Goal: Task Accomplishment & Management: Complete application form

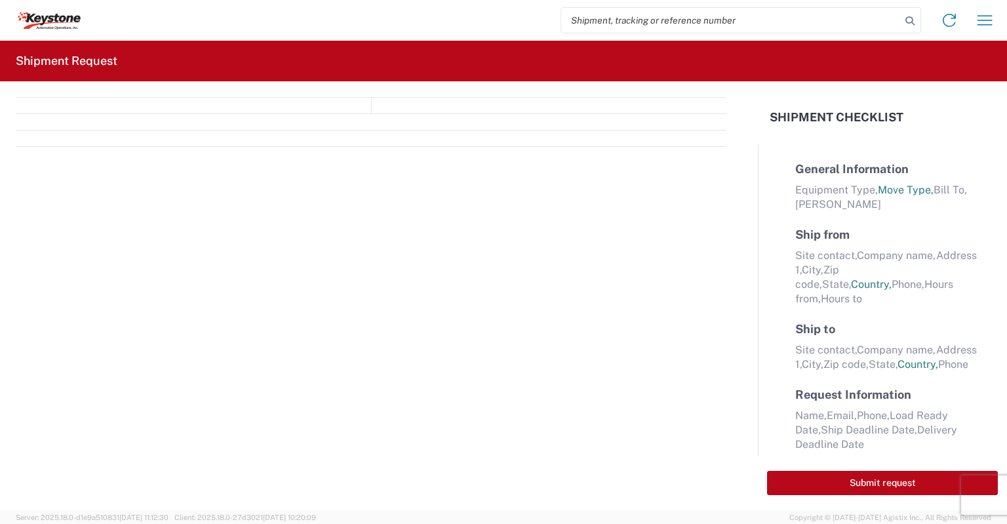
select select "FULL"
select select "LBS"
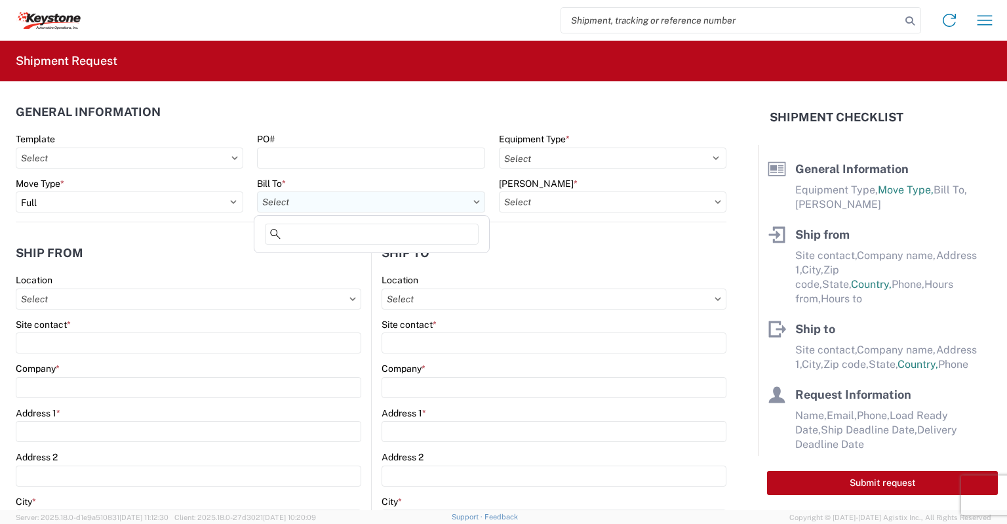
click at [294, 200] on input "Bill To *" at bounding box center [371, 201] width 228 height 21
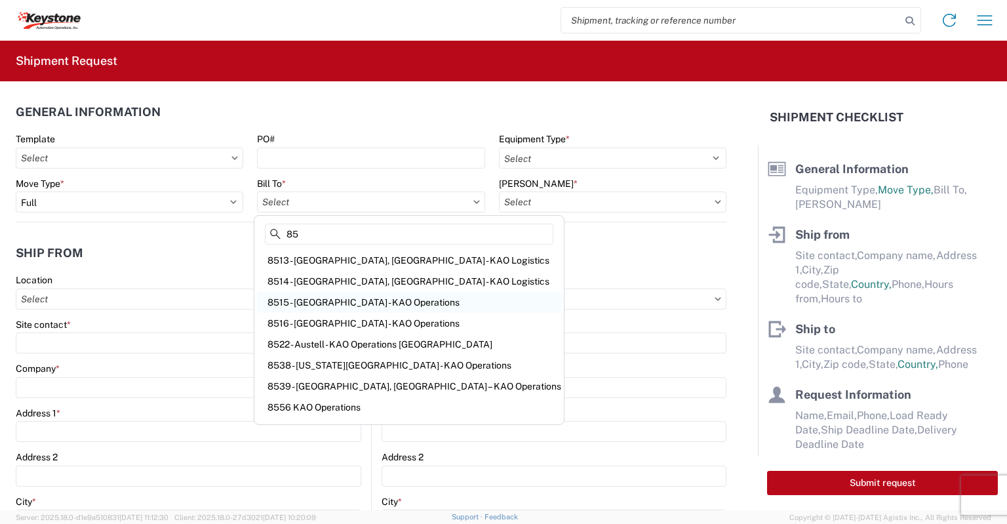
type input "85"
click at [322, 302] on div "8515 - [GEOGRAPHIC_DATA] - KAO Operations" at bounding box center [409, 302] width 304 height 21
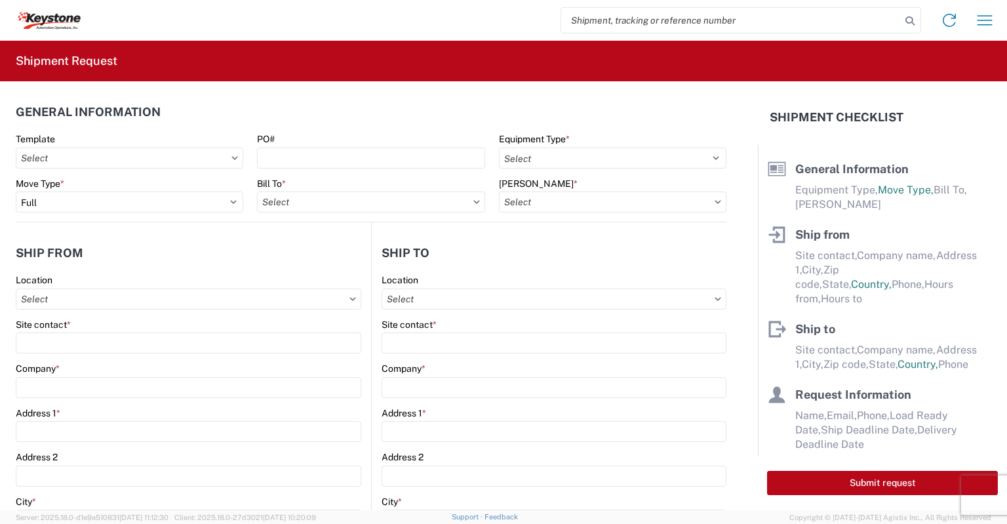
type input "8515 - [GEOGRAPHIC_DATA] - KAO Operations"
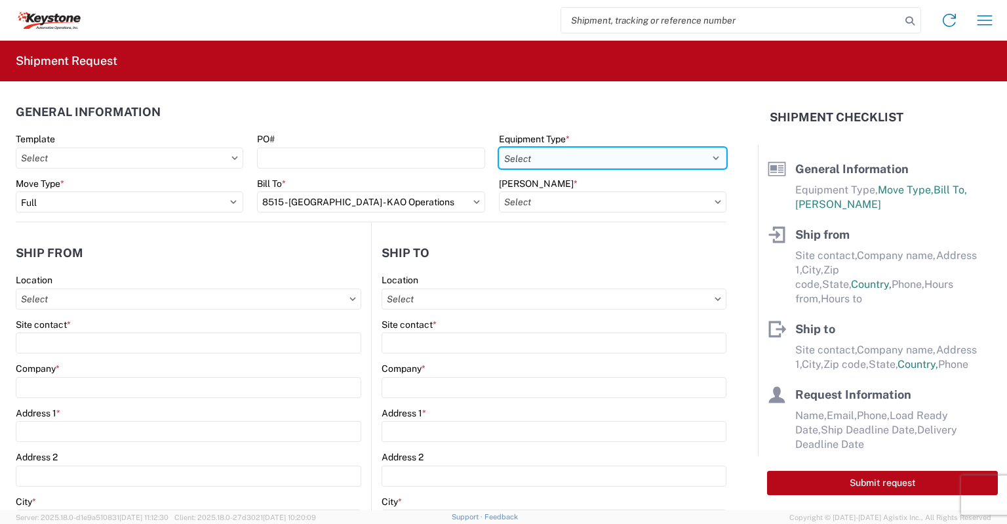
click at [543, 151] on select "Select 53’ Dry Van Flatbed Dropdeck (van) Lowboy (flatbed) Rail" at bounding box center [613, 158] width 228 height 21
select select "STDV"
click at [499, 148] on select "Select 53’ Dry Van Flatbed Dropdeck (van) Lowboy (flatbed) Rail" at bounding box center [613, 158] width 228 height 21
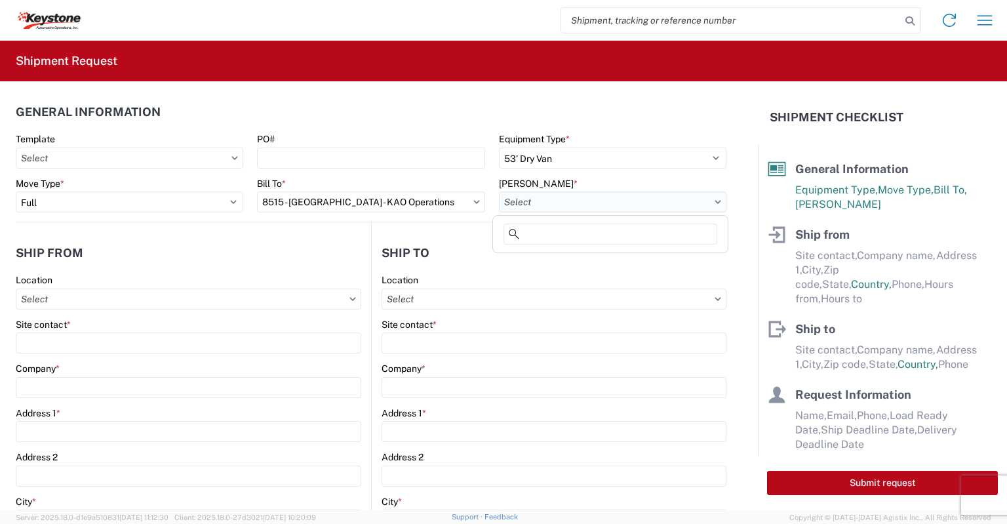
click at [525, 204] on input "[PERSON_NAME] *" at bounding box center [613, 201] width 228 height 21
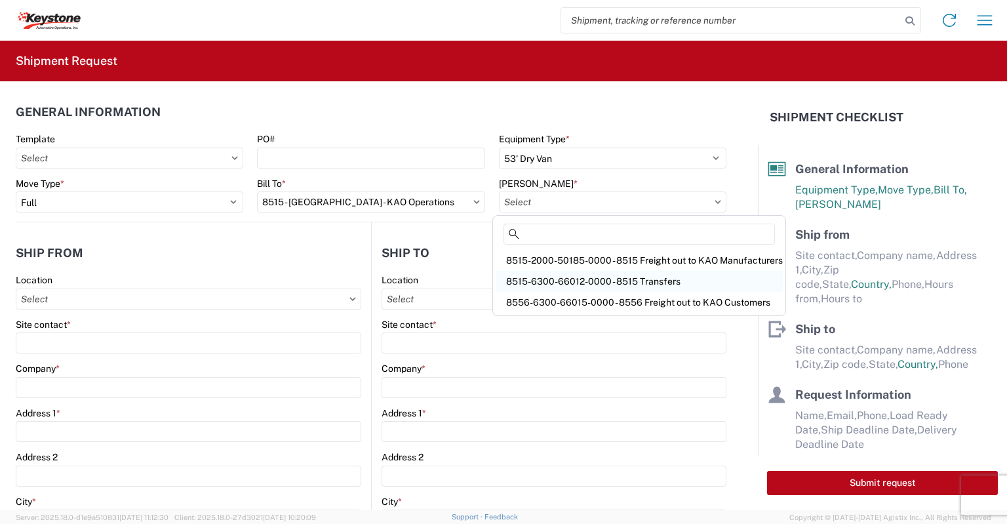
click at [536, 279] on div "8515-6300-66012-0000 - 8515 Transfers" at bounding box center [639, 281] width 287 height 21
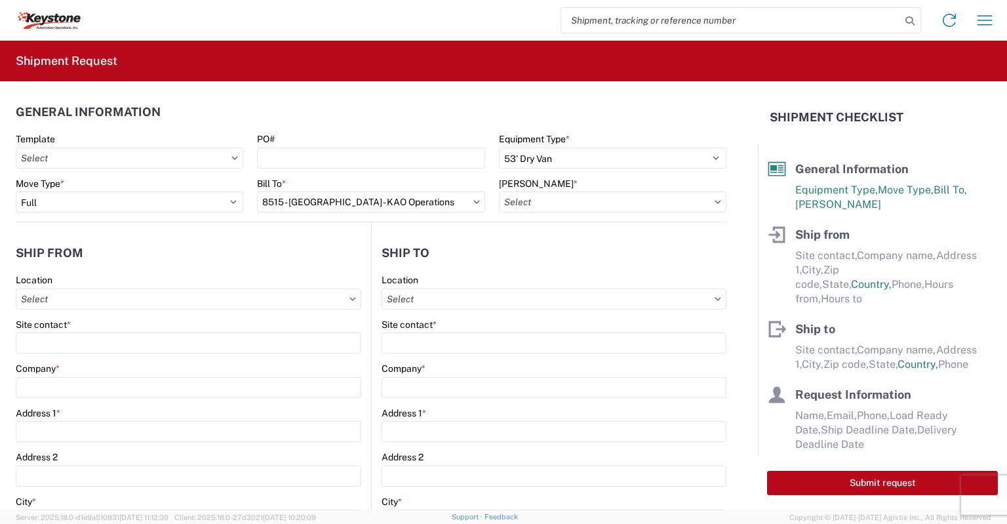
type input "8515-6300-66012-0000 - 8515 Transfers, 8515-6300-66012-0000 - 8515 Transfers"
click at [172, 294] on input "Location" at bounding box center [189, 298] width 346 height 21
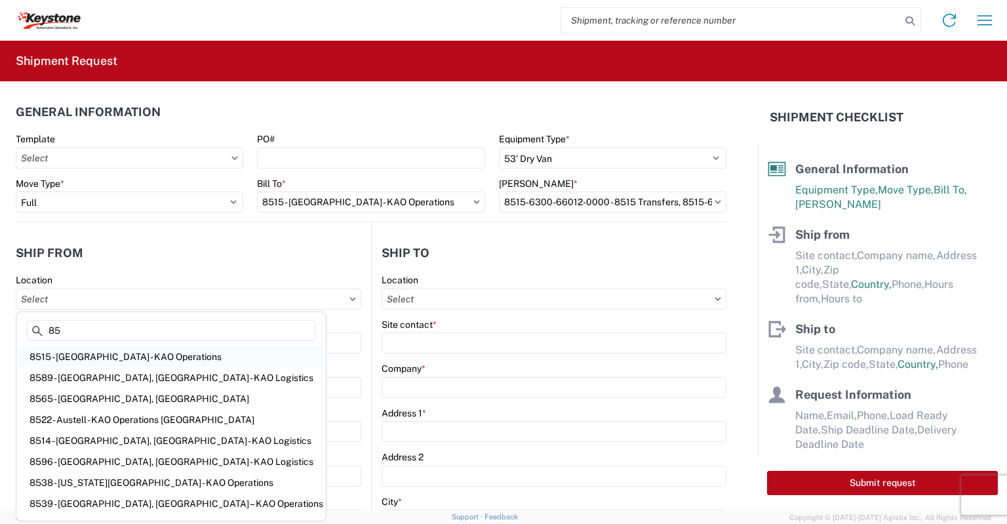
type input "85"
click at [68, 353] on div "8515 - [GEOGRAPHIC_DATA] - KAO Operations" at bounding box center [171, 356] width 304 height 21
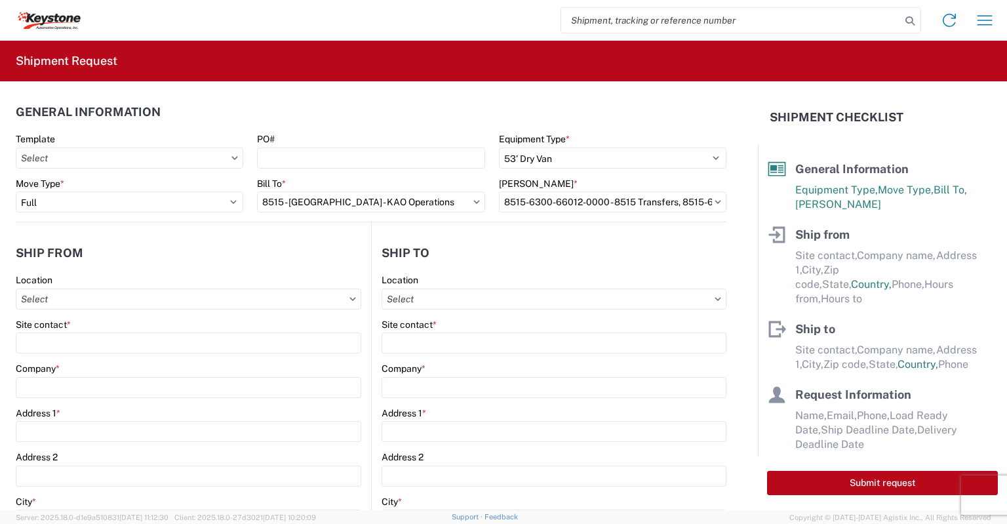
type input "8515 - [GEOGRAPHIC_DATA] - KAO Operations"
type input "KAO"
type input "[STREET_ADDRESS][PERSON_NAME]"
type input "[GEOGRAPHIC_DATA]"
type input "18643"
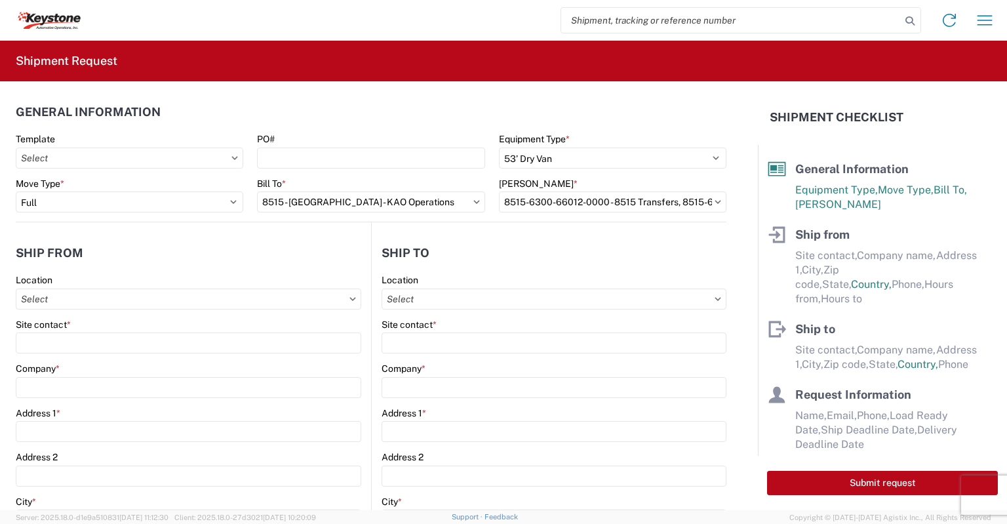
select select "PA"
select select "US"
type input "[PHONE_NUMBER]"
type input "07:00"
type input "17:00"
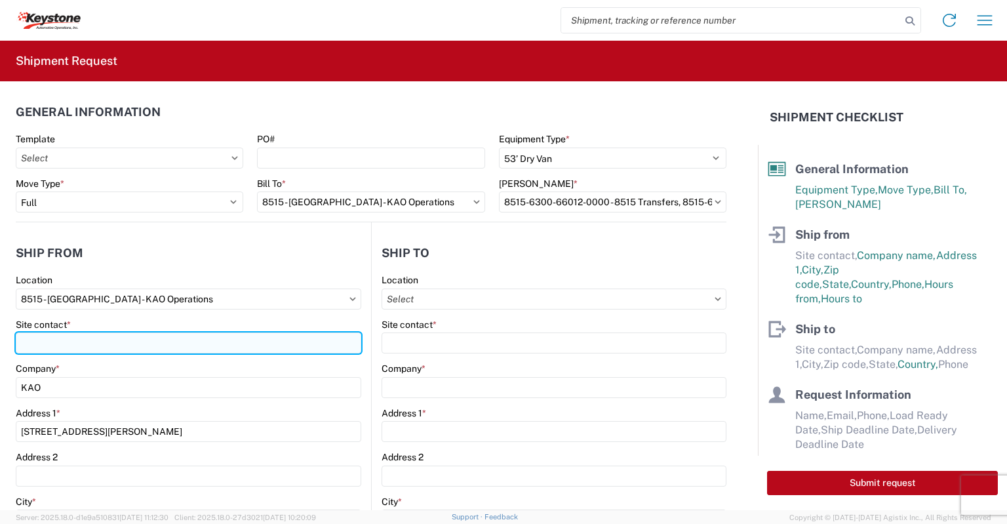
click at [70, 343] on input "Site contact *" at bounding box center [189, 342] width 346 height 21
type input "[PERSON_NAME]"
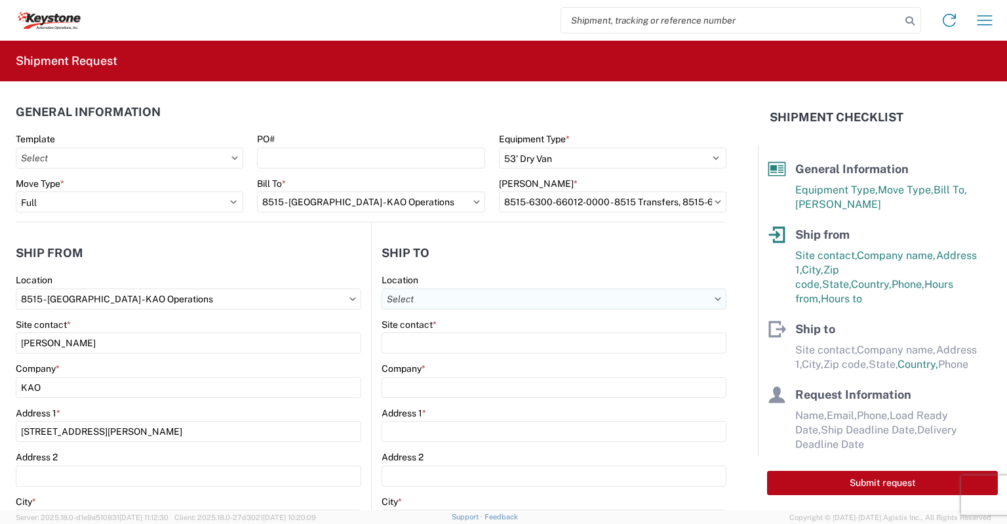
click at [411, 296] on input "Location" at bounding box center [554, 298] width 345 height 21
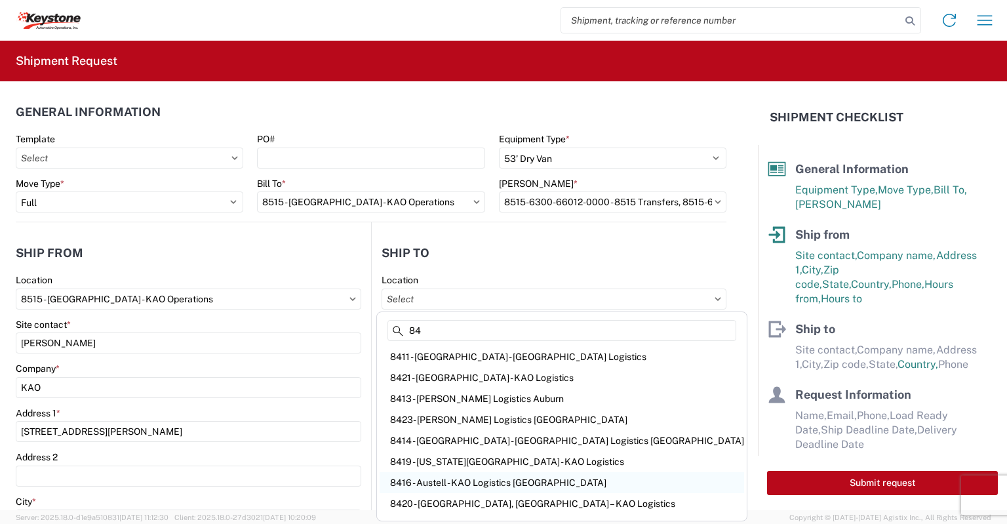
type input "84"
click at [441, 479] on div "8416 - Austell - KAO Logistics [GEOGRAPHIC_DATA]" at bounding box center [562, 482] width 365 height 21
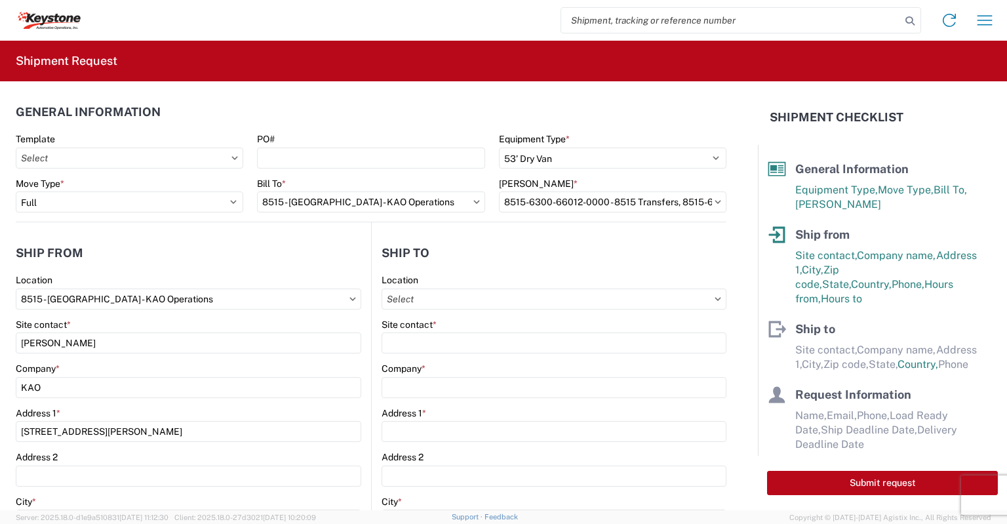
type input "8416 - Austell - KAO Logistics [GEOGRAPHIC_DATA]"
type input "KAO"
type input "[STREET_ADDRESS][PERSON_NAME]"
type input "Austell"
type input "30168"
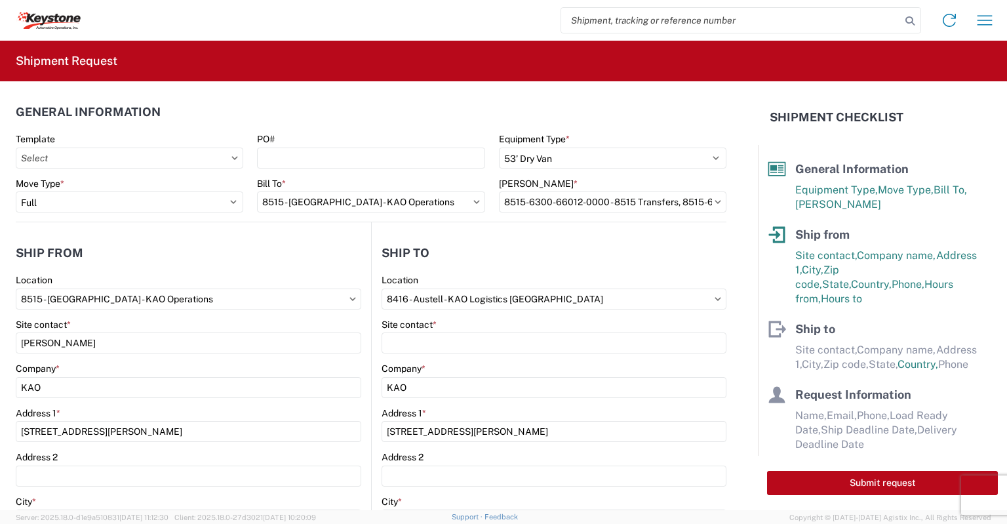
select select "GA"
select select "US"
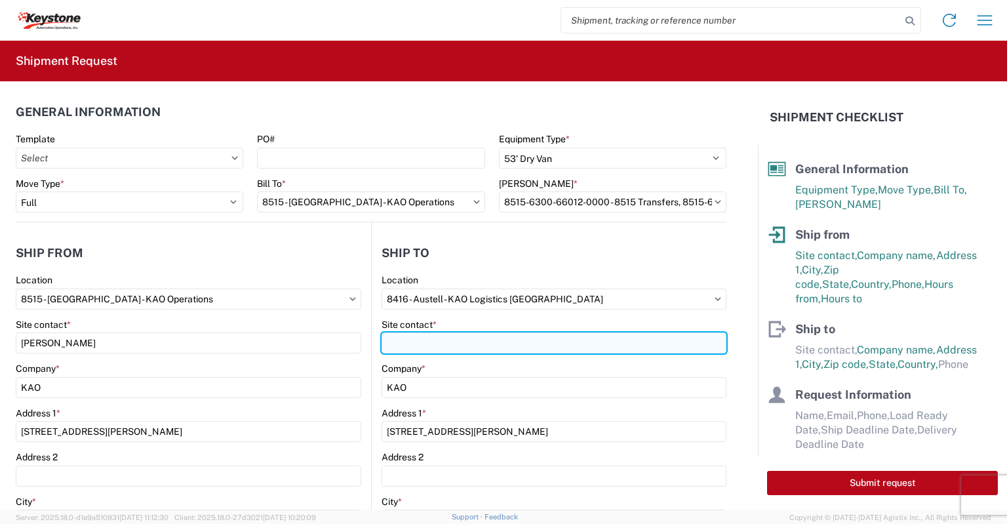
click at [422, 344] on input "Site contact *" at bounding box center [554, 342] width 345 height 21
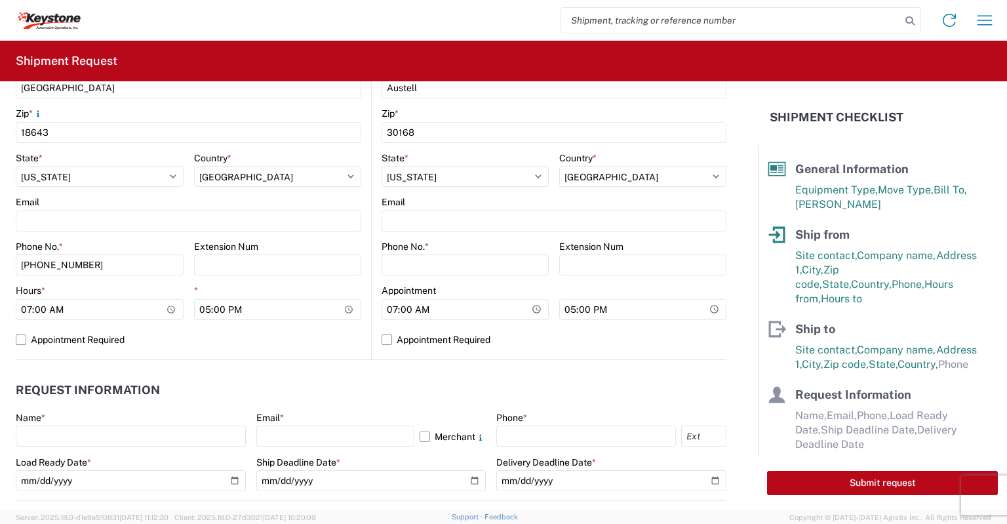
scroll to position [454, 0]
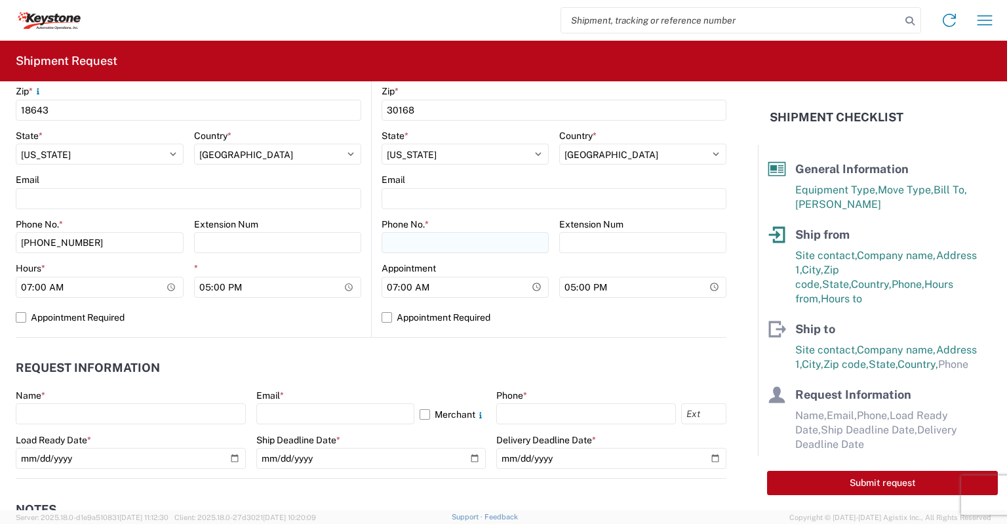
type input "[PERSON_NAME]"
click at [403, 240] on input "Phone No. *" at bounding box center [465, 242] width 167 height 21
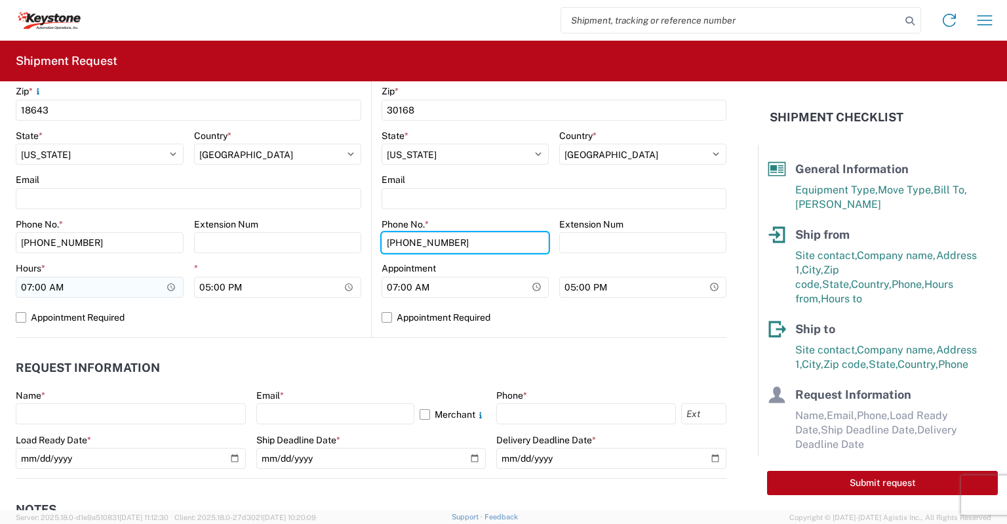
type input "[PHONE_NUMBER]"
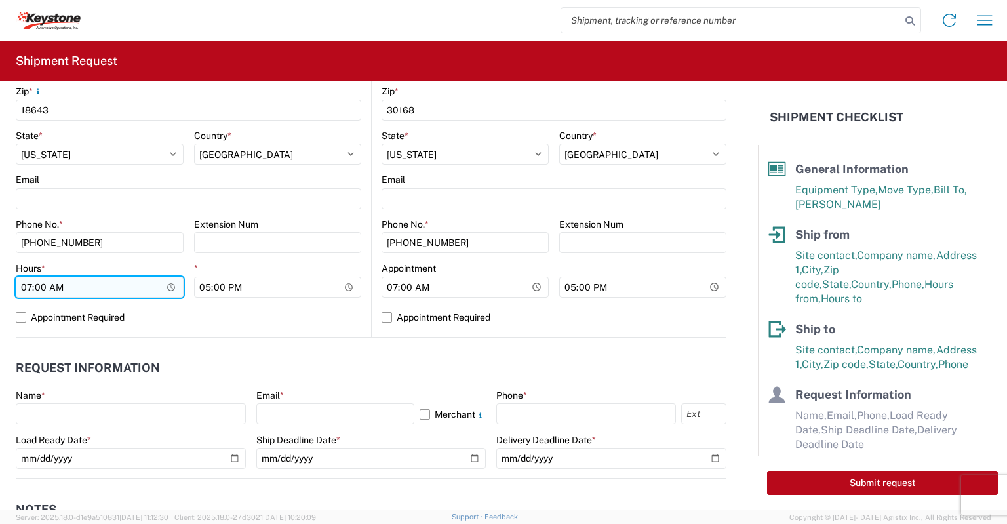
click at [26, 287] on input "07:00" at bounding box center [100, 287] width 168 height 21
type input "17:00"
click at [24, 317] on label "Appointment Required" at bounding box center [189, 317] width 346 height 21
click at [0, 0] on input "Appointment Required" at bounding box center [0, 0] width 0 height 0
select select "US"
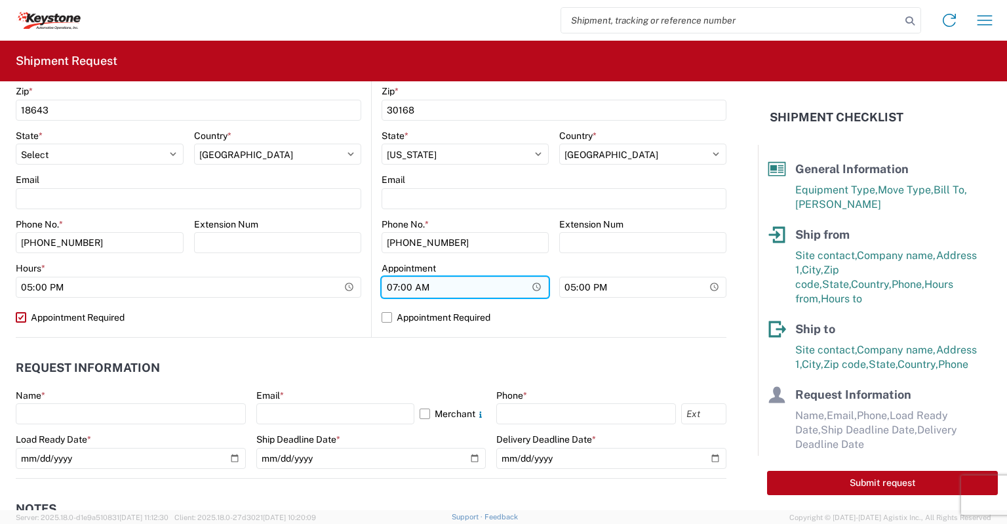
click at [386, 286] on input "07:00" at bounding box center [465, 287] width 167 height 21
type input "12:00"
click at [382, 316] on label "Appointment Required" at bounding box center [554, 317] width 345 height 21
click at [0, 0] on input "Appointment Required" at bounding box center [0, 0] width 0 height 0
select select "GA"
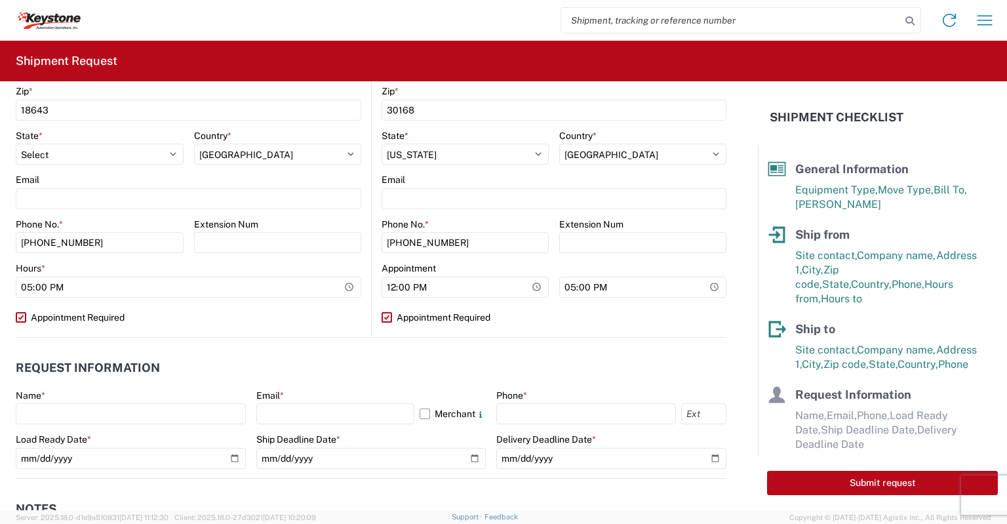
select select "US"
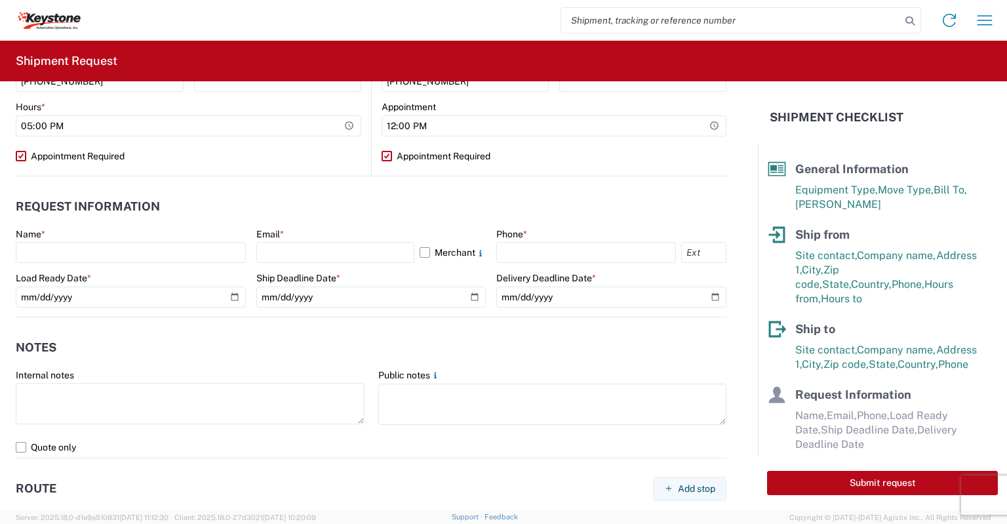
scroll to position [632, 0]
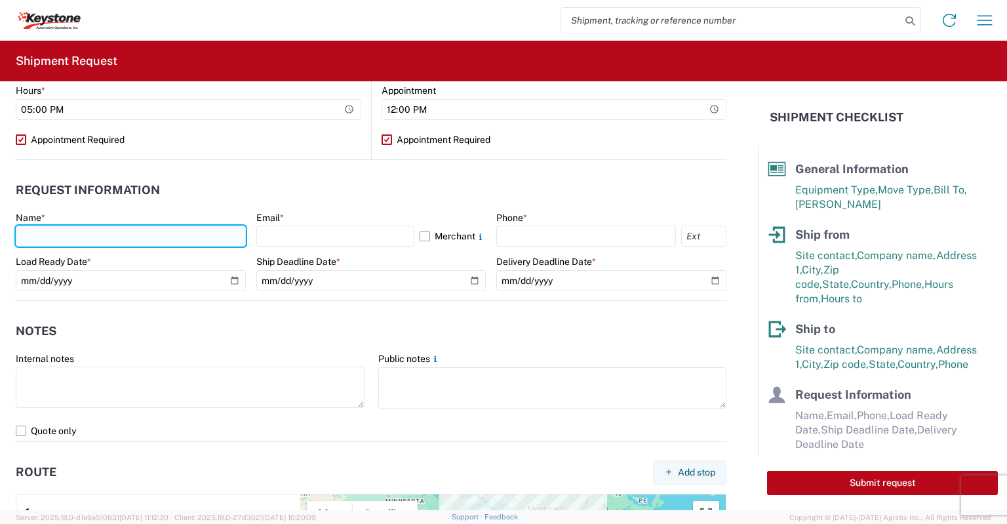
click at [75, 238] on input "text" at bounding box center [131, 236] width 230 height 21
type input "[PERSON_NAME]"
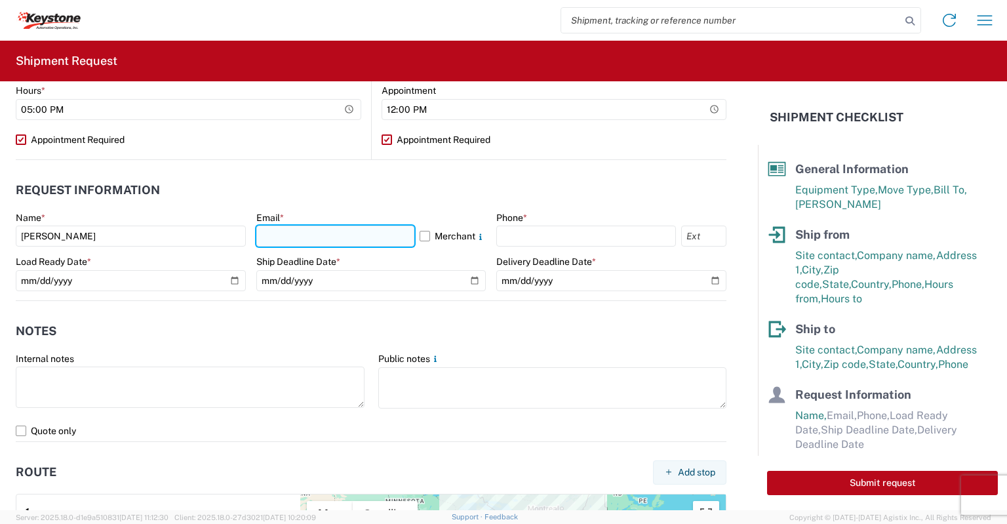
click at [294, 233] on input "text" at bounding box center [335, 236] width 159 height 21
type input "[EMAIL_ADDRESS][DOMAIN_NAME]"
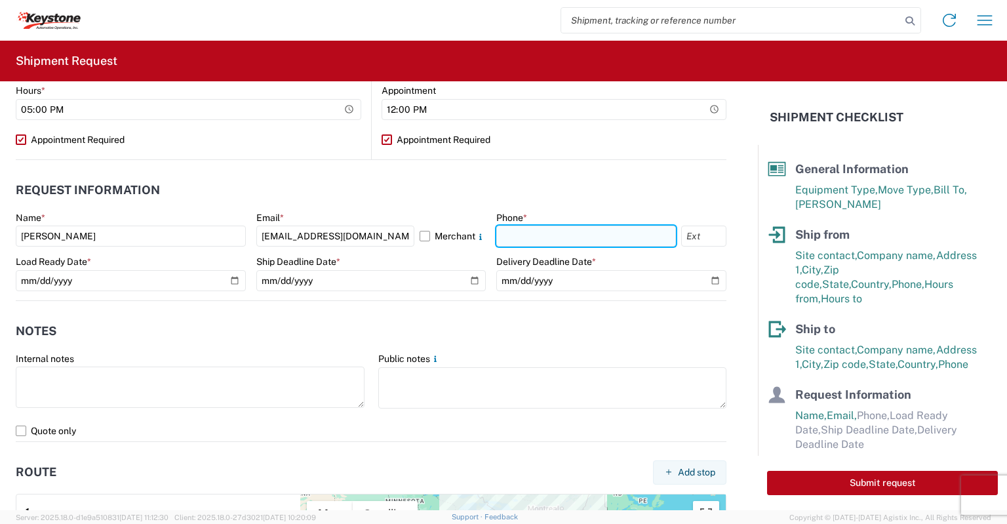
click at [504, 242] on input "text" at bounding box center [586, 236] width 180 height 21
type input "[PHONE_NUMBER]"
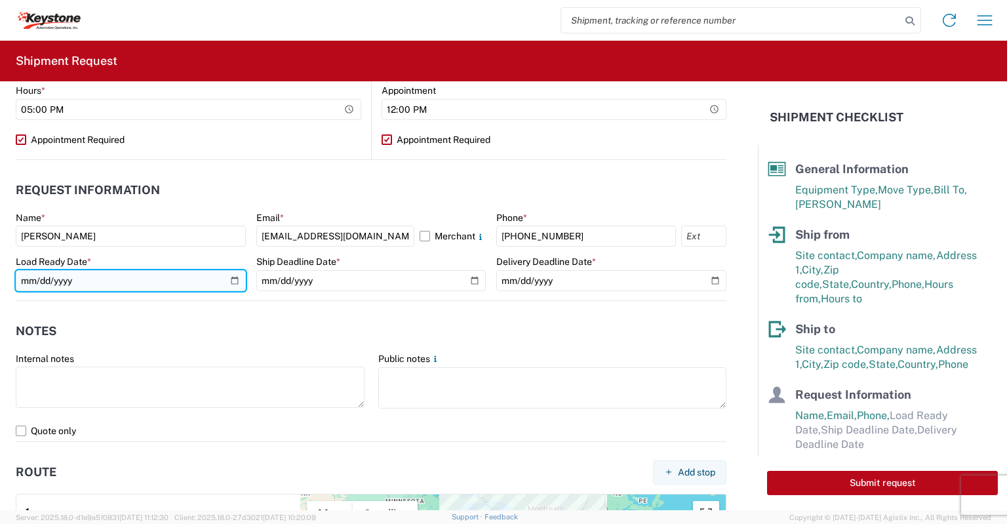
click at [232, 280] on input "date" at bounding box center [131, 280] width 230 height 21
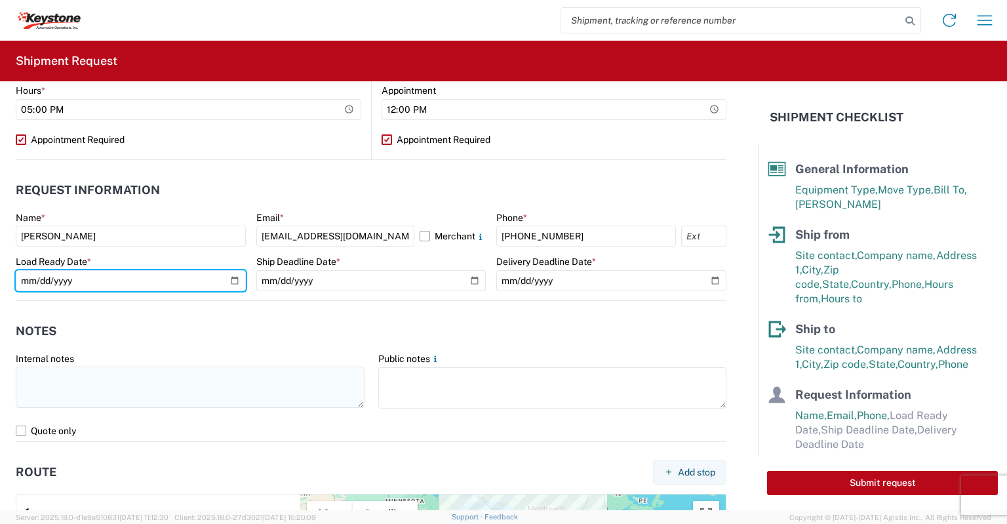
type input "[DATE]"
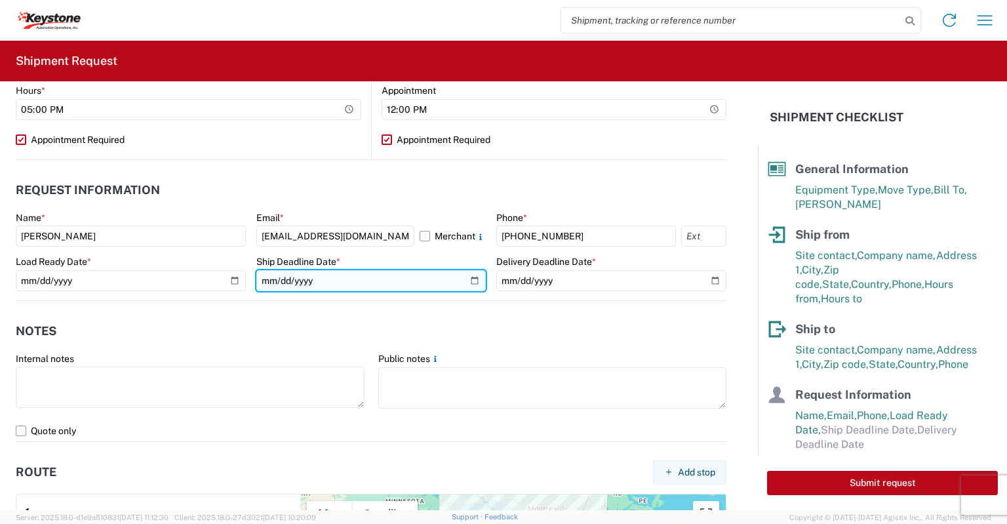
click at [464, 280] on input "date" at bounding box center [371, 280] width 230 height 21
type input "[DATE]"
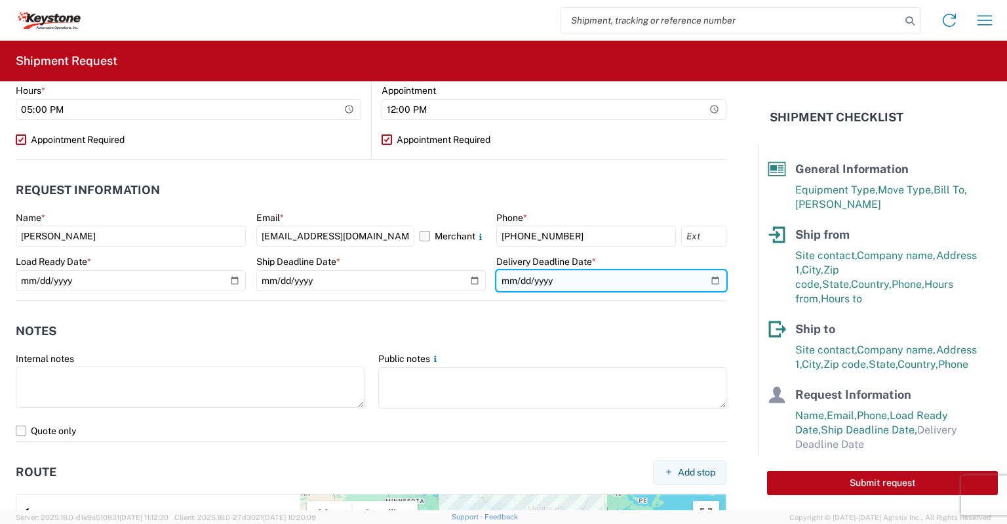
click at [698, 280] on input "date" at bounding box center [611, 280] width 230 height 21
click at [708, 280] on input "date" at bounding box center [611, 280] width 230 height 21
type input "[DATE]"
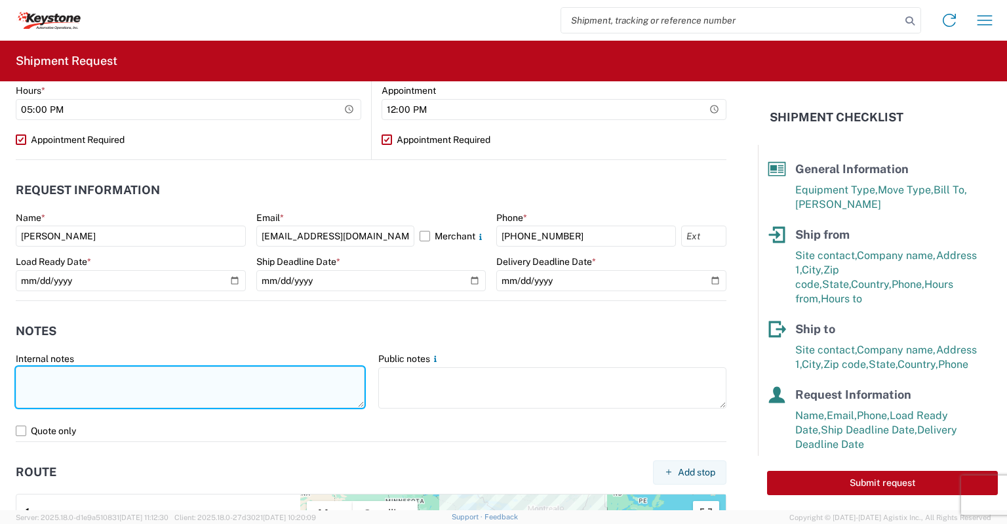
click at [50, 374] on textarea at bounding box center [190, 387] width 349 height 41
paste textarea "load #2088573"
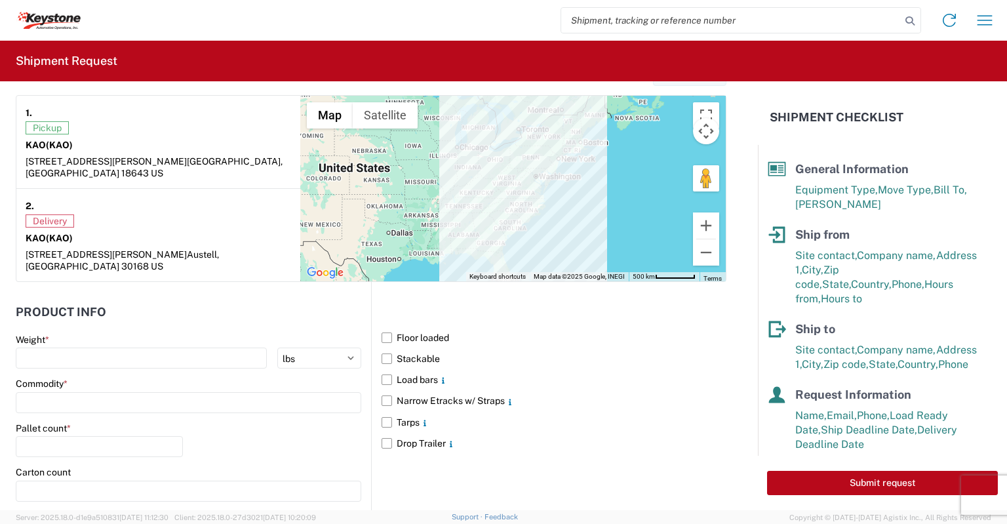
scroll to position [1065, 0]
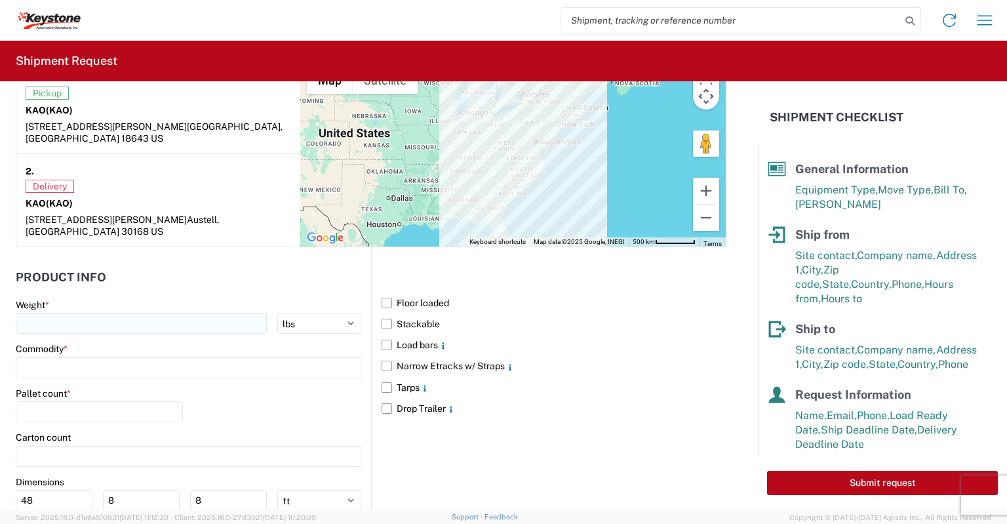
type textarea "Preplanned w/ R+L load #2088573 load picked up [DATE]"
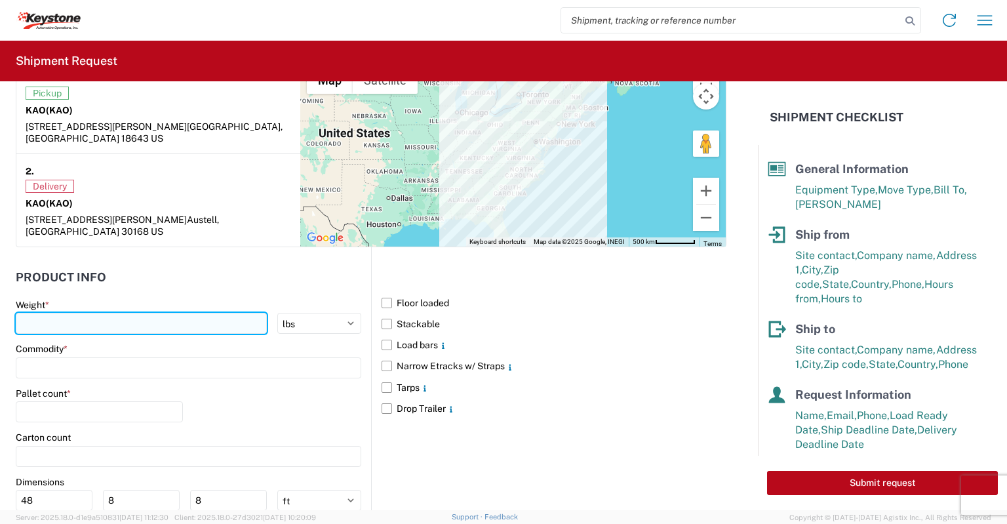
click at [34, 313] on input "number" at bounding box center [141, 323] width 251 height 21
type input "25000"
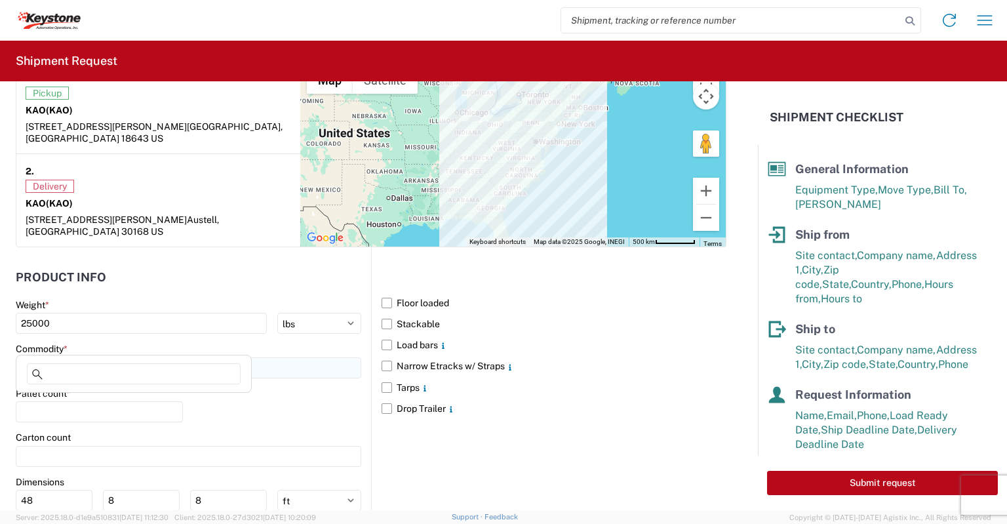
click at [33, 357] on input at bounding box center [189, 367] width 346 height 21
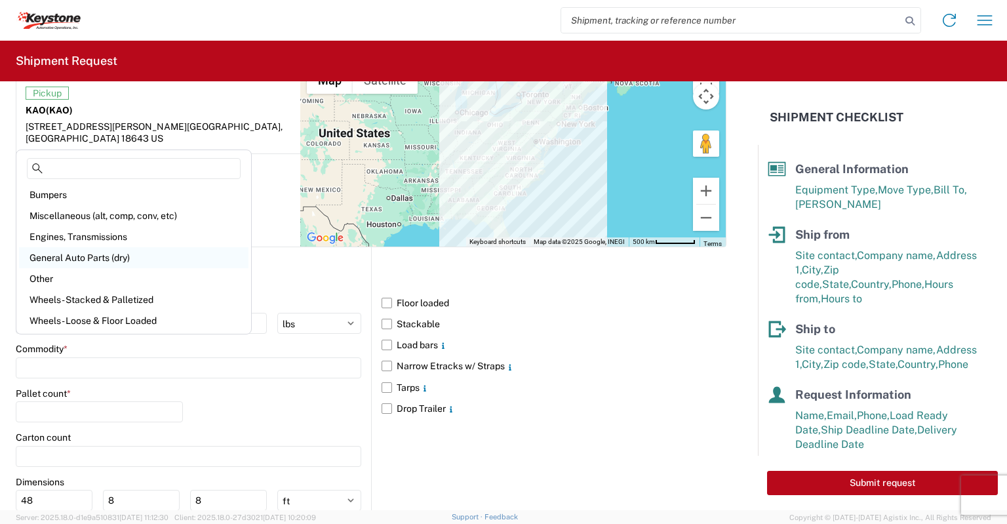
click at [46, 253] on div "General Auto Parts (dry)" at bounding box center [133, 257] width 229 height 21
type input "General Auto Parts (dry)"
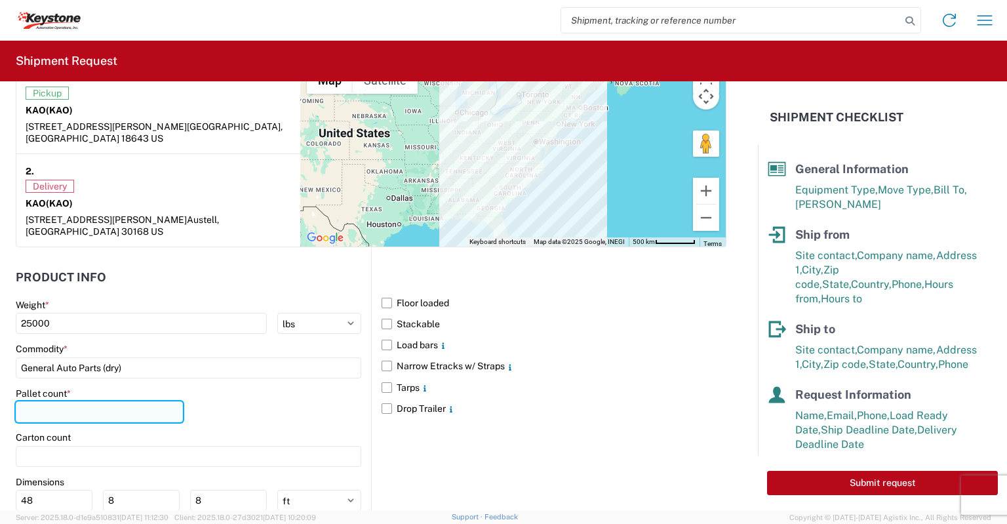
click at [56, 401] on input "number" at bounding box center [99, 411] width 167 height 21
type input "24"
click at [382, 355] on label "Narrow Etracks w/ Straps" at bounding box center [554, 365] width 345 height 21
click at [0, 0] on input "Narrow Etracks w/ Straps" at bounding box center [0, 0] width 0 height 0
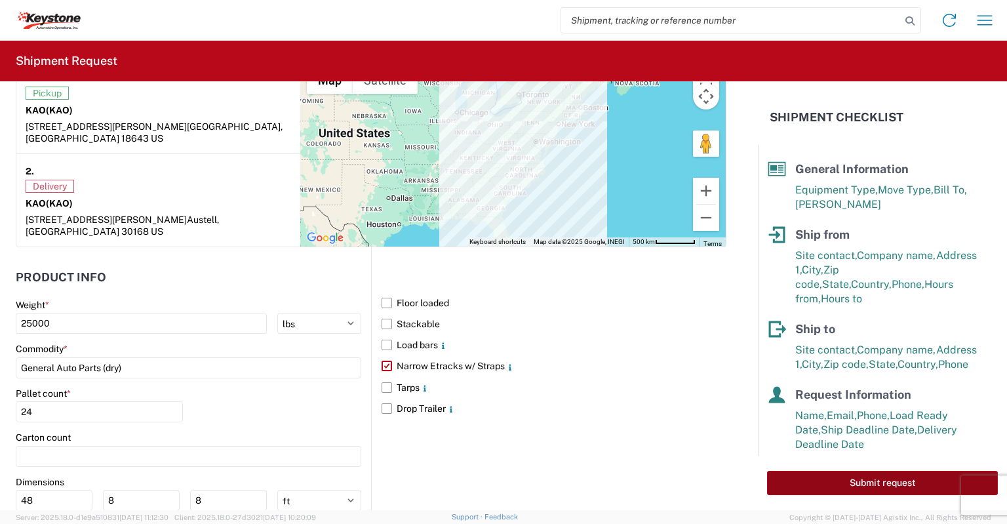
click at [881, 474] on button "Submit request" at bounding box center [882, 483] width 231 height 24
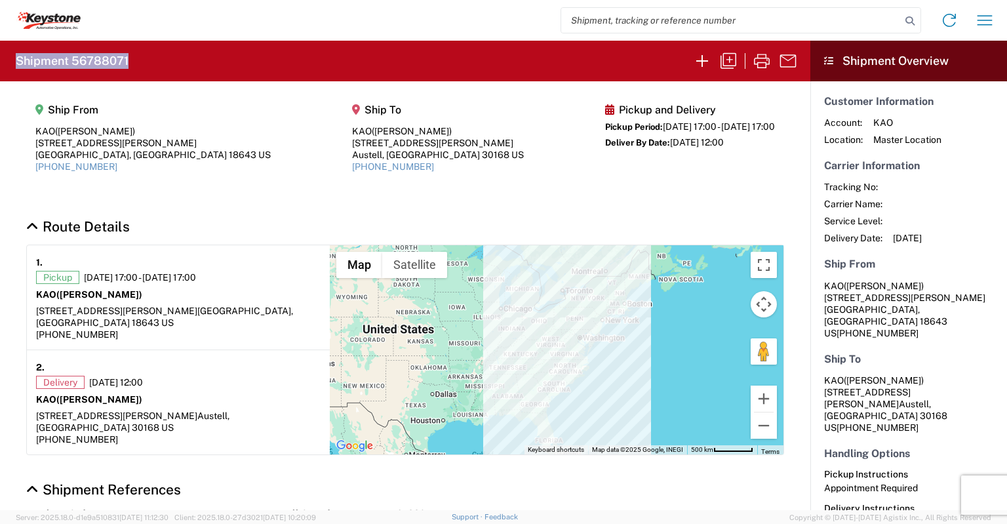
drag, startPoint x: 139, startPoint y: 62, endPoint x: 16, endPoint y: 62, distance: 123.3
click at [16, 62] on agx-form-header "Shipment 56788071" at bounding box center [405, 61] width 810 height 41
copy h2 "Shipment 56788071"
